Goal: Task Accomplishment & Management: Manage account settings

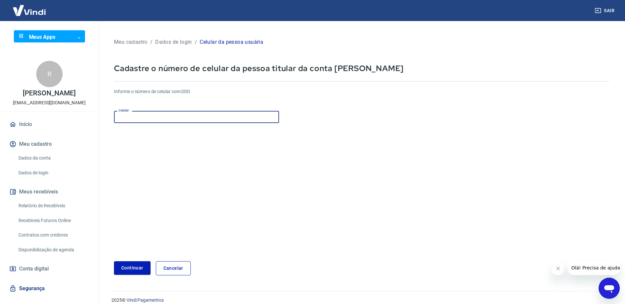
click at [132, 120] on input "Celular" at bounding box center [196, 117] width 165 height 12
type input "(65) 99682-2019"
click at [139, 269] on button "Continuar" at bounding box center [132, 267] width 37 height 13
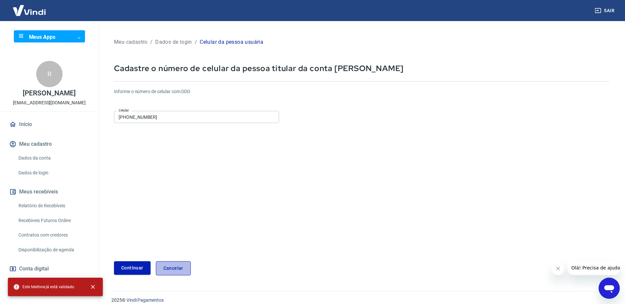
click at [168, 267] on link "Cancelar" at bounding box center [173, 268] width 35 height 14
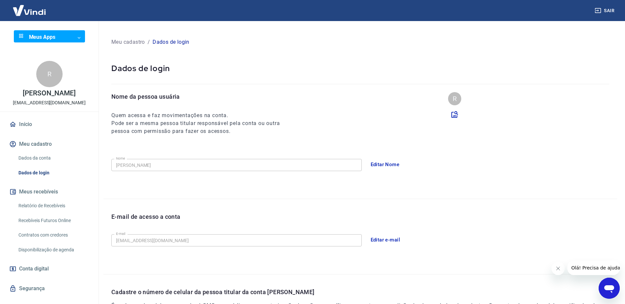
click at [608, 11] on button "Sair" at bounding box center [605, 11] width 24 height 12
